Goal: Task Accomplishment & Management: Use online tool/utility

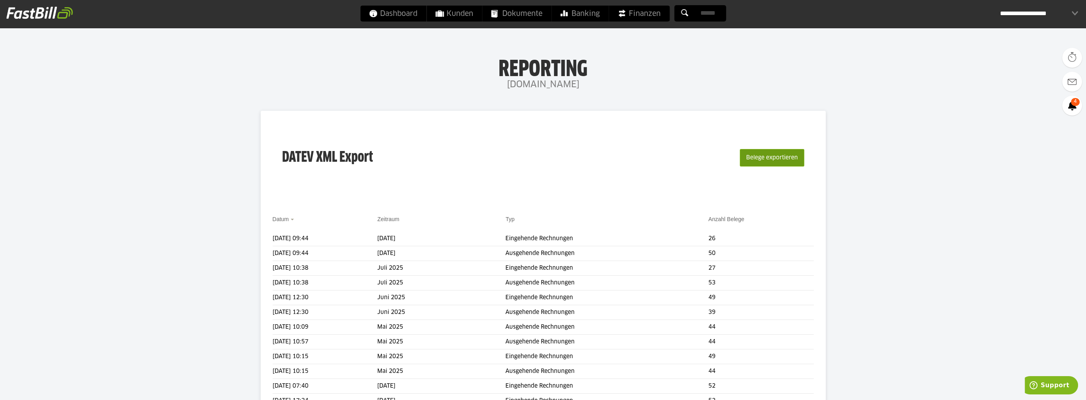
click at [756, 155] on button "Belege exportieren" at bounding box center [772, 158] width 64 height 18
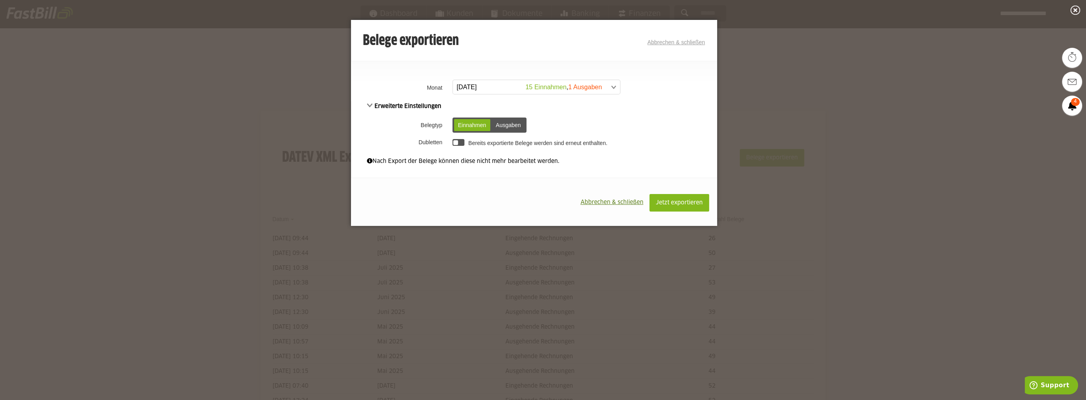
click at [604, 82] on span at bounding box center [532, 87] width 167 height 14
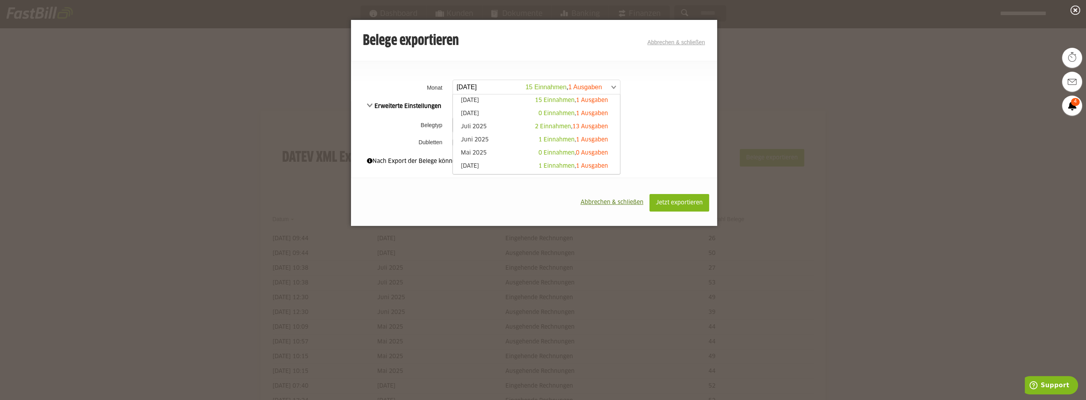
click at [692, 45] on link "Abbrechen & schließen" at bounding box center [677, 42] width 58 height 6
